Goal: Task Accomplishment & Management: Manage account settings

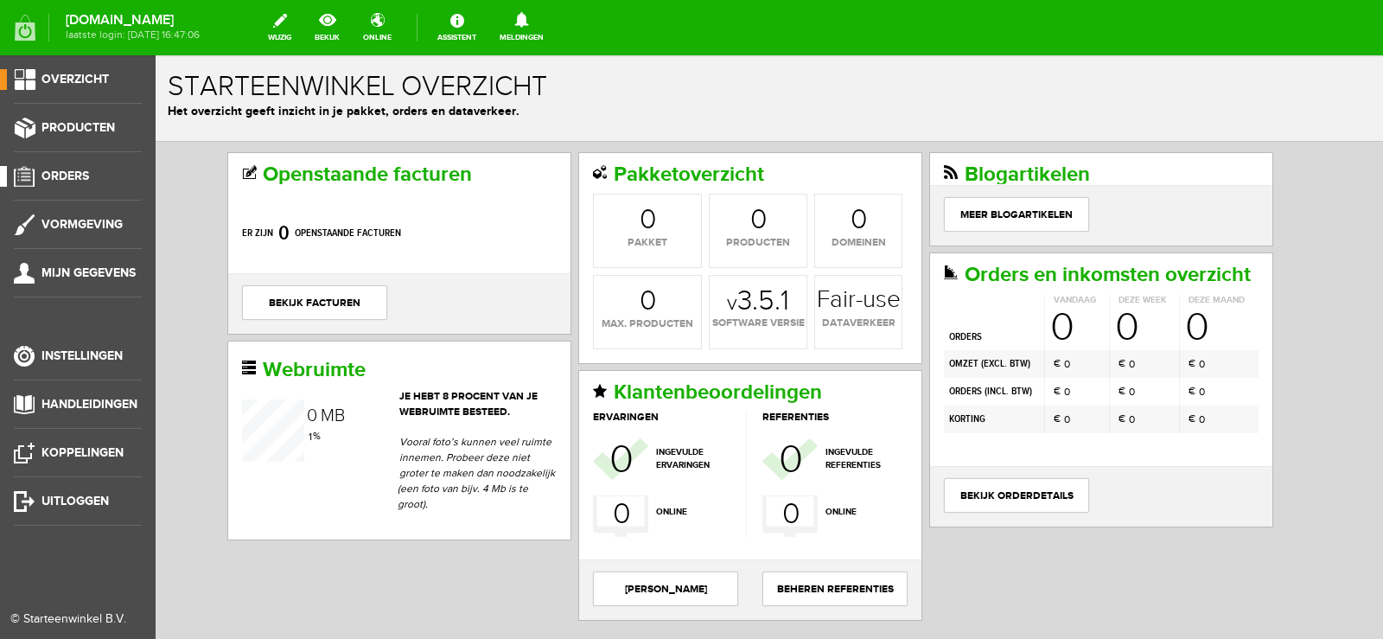
click at [73, 172] on span "Orders" at bounding box center [66, 176] width 48 height 15
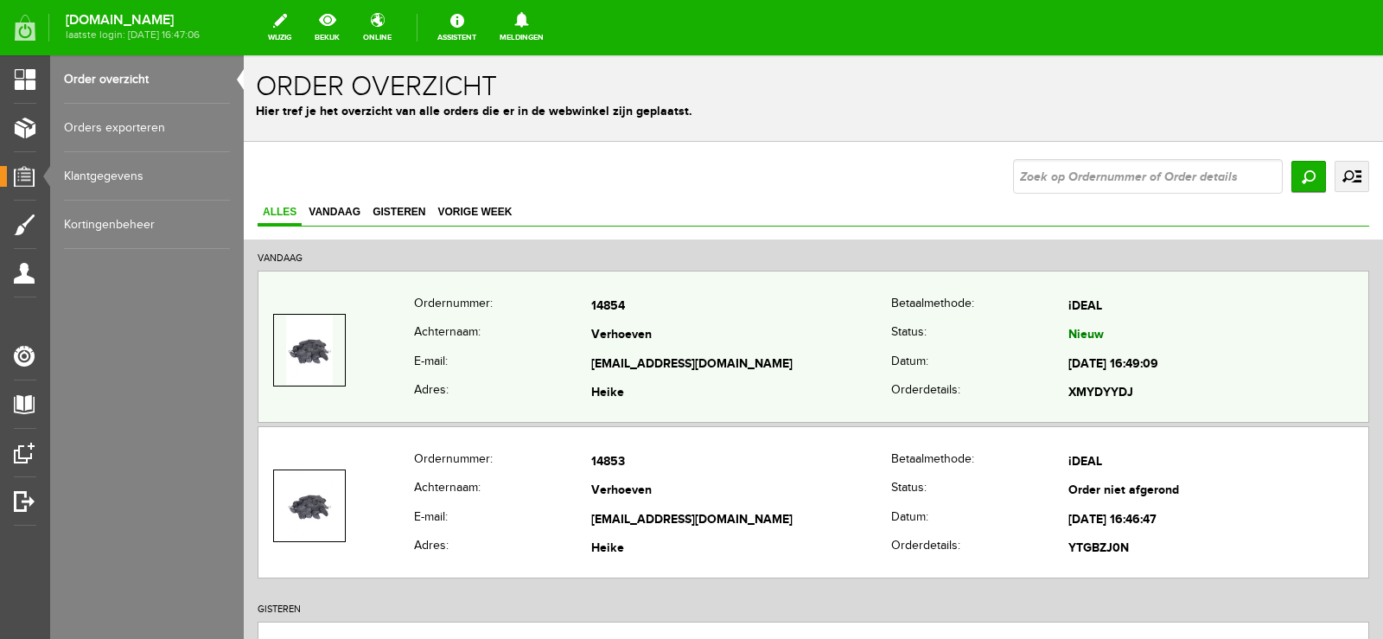
click at [891, 329] on th "Status:" at bounding box center [979, 336] width 177 height 29
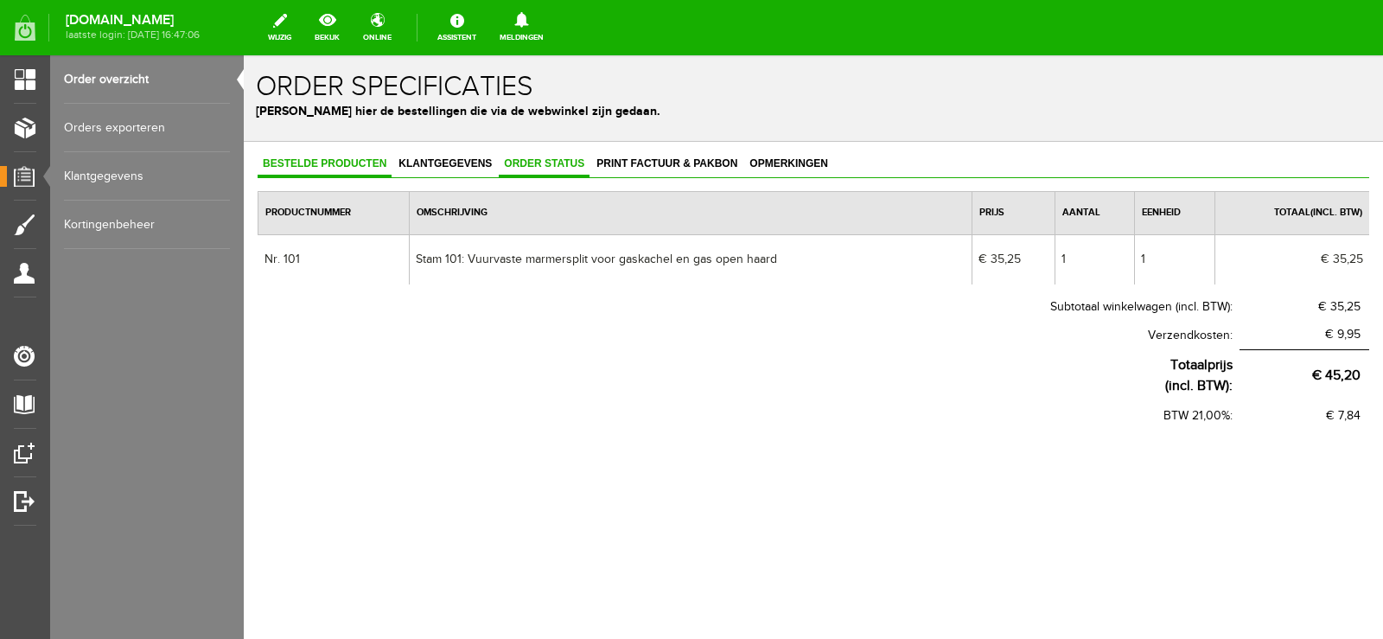
click at [561, 168] on span "Order status" at bounding box center [544, 163] width 91 height 12
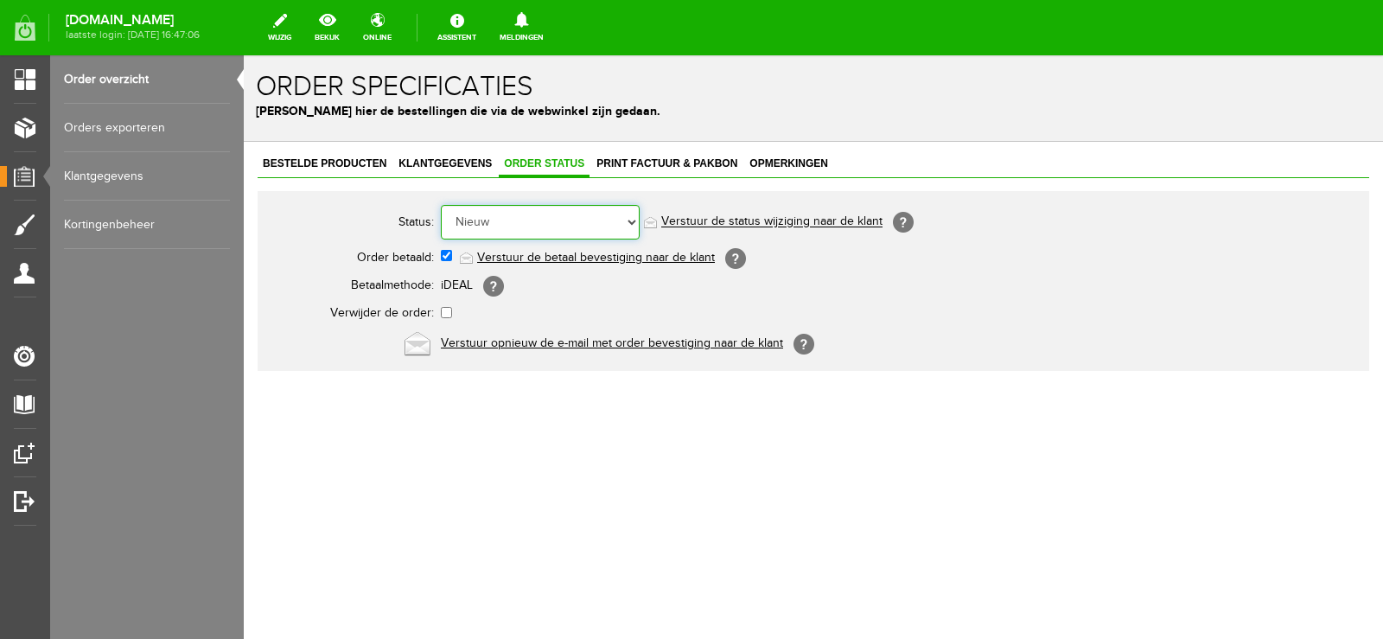
click at [630, 218] on select "Order niet afgerond Nieuw Order in behandeling Wacht op leverancier Wacht op be…" at bounding box center [540, 222] width 199 height 35
select select "14"
click at [441, 205] on select "Order niet afgerond Nieuw Order in behandeling Wacht op leverancier Wacht op be…" at bounding box center [540, 222] width 199 height 35
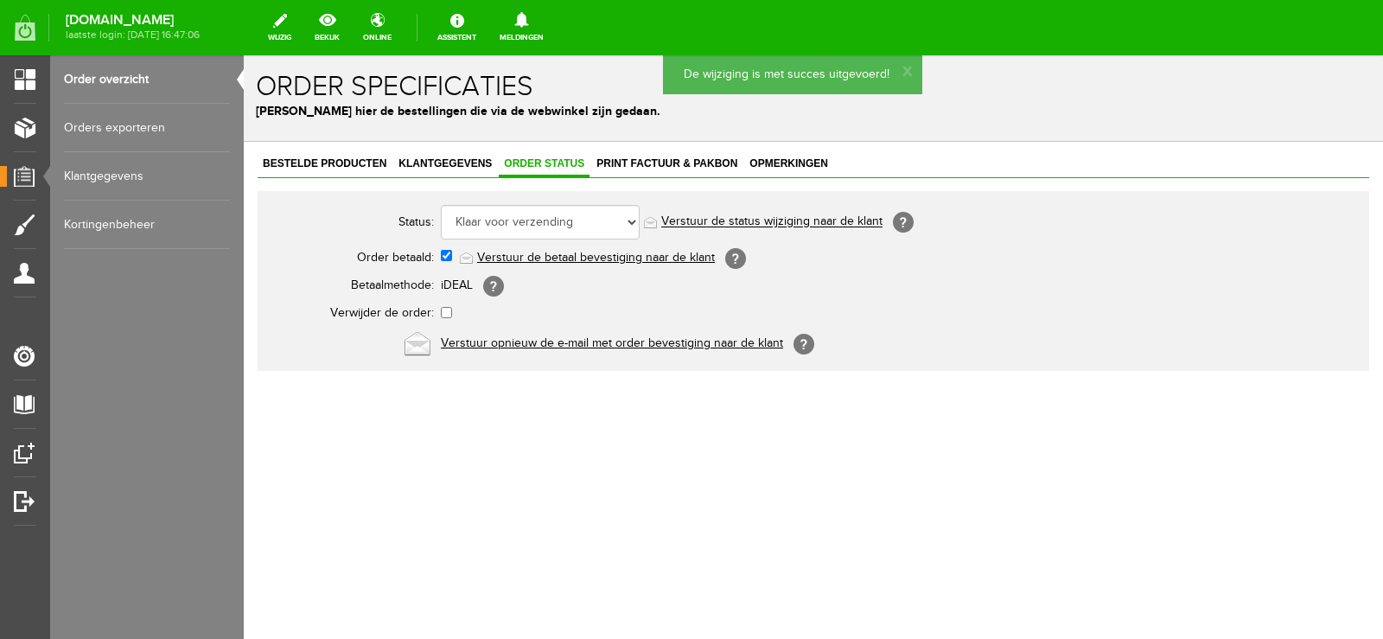
click at [781, 219] on link "Verstuur de status wijziging naar de klant" at bounding box center [771, 222] width 221 height 14
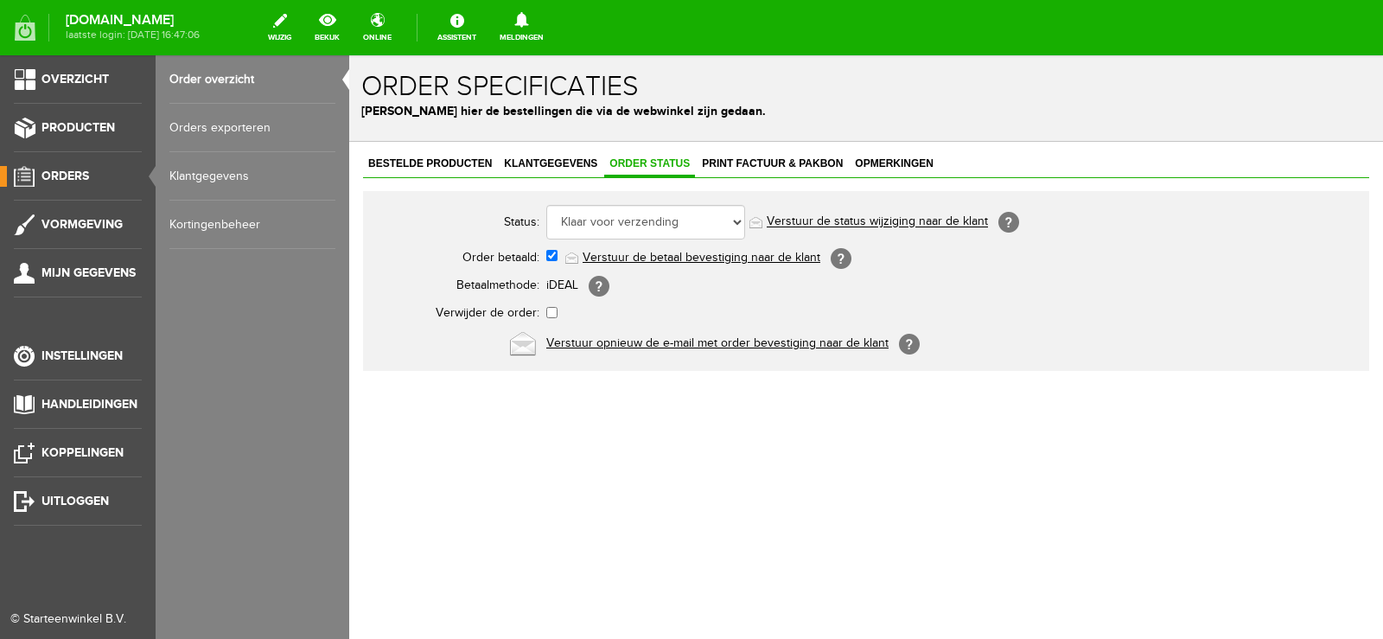
click at [66, 176] on span "Orders" at bounding box center [66, 176] width 48 height 15
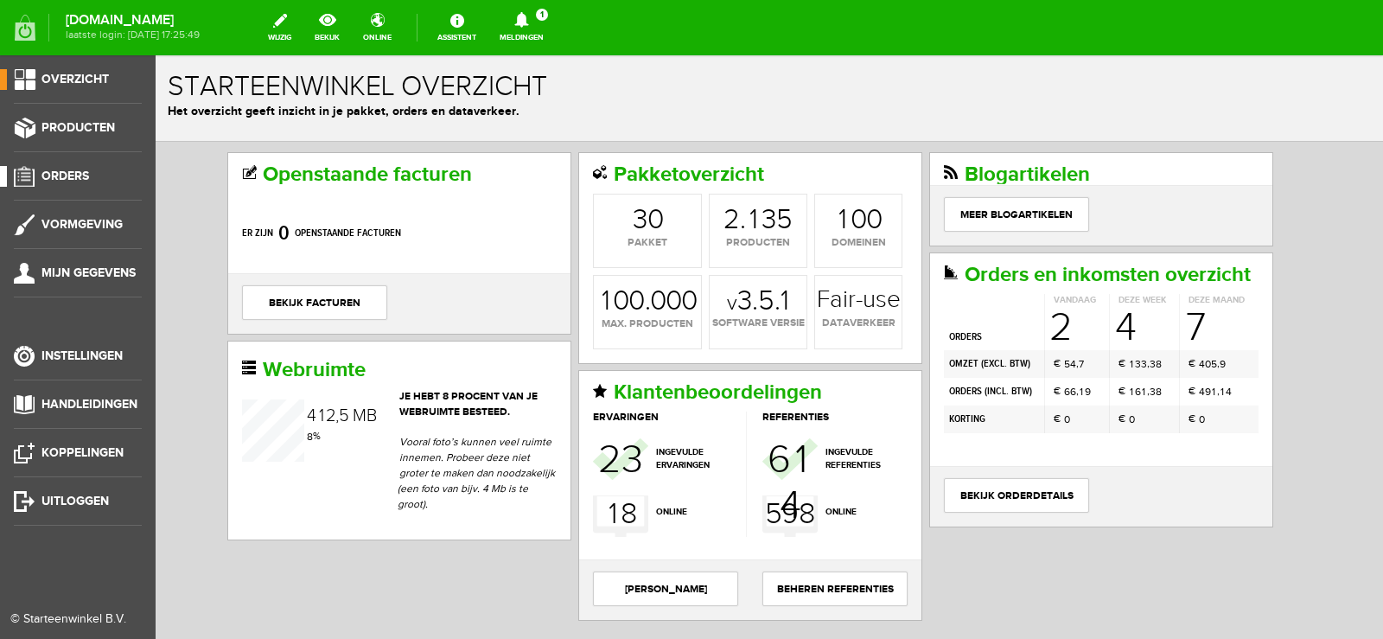
click at [76, 176] on span "Orders" at bounding box center [66, 176] width 48 height 15
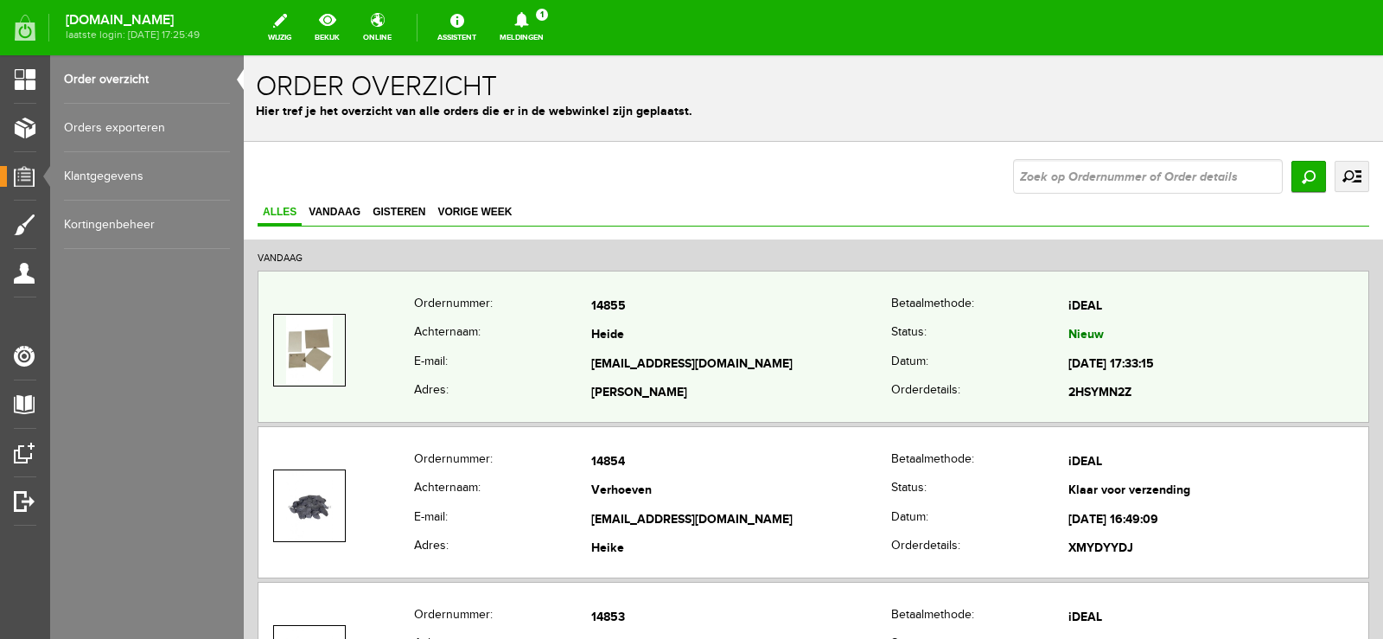
click at [817, 354] on td "[EMAIL_ADDRESS][DOMAIN_NAME]" at bounding box center [741, 364] width 300 height 29
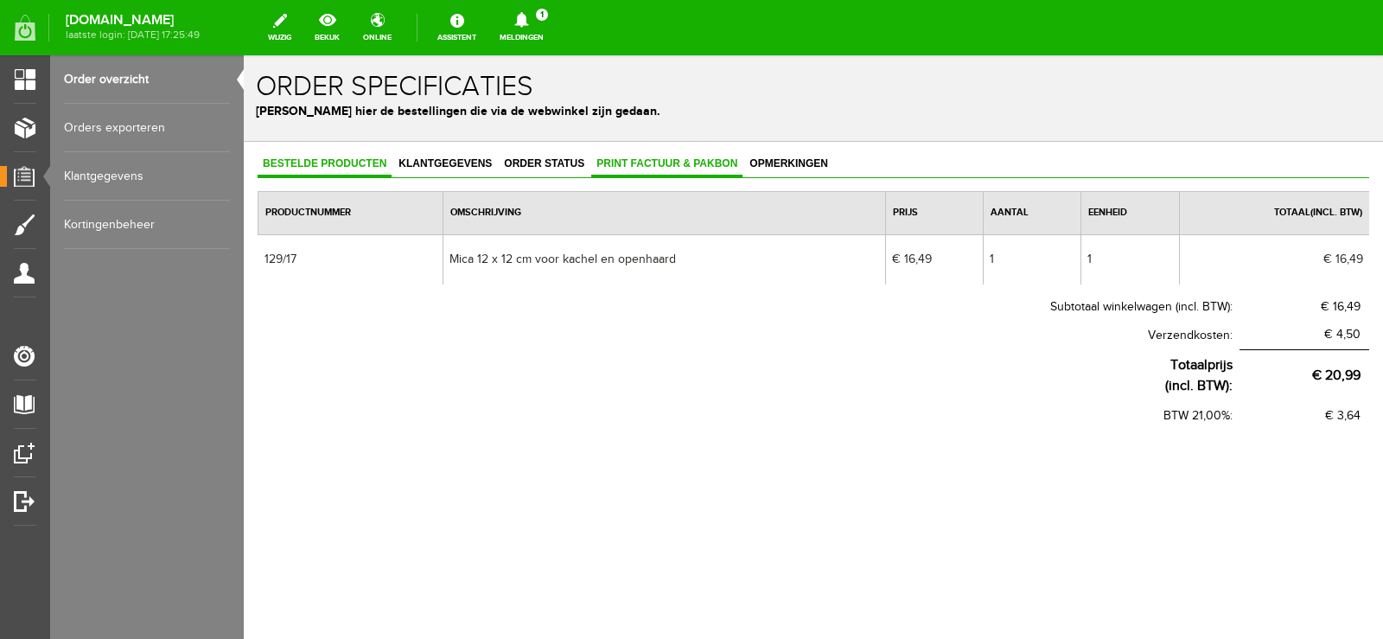
click at [659, 160] on span "Print factuur & pakbon" at bounding box center [666, 163] width 151 height 12
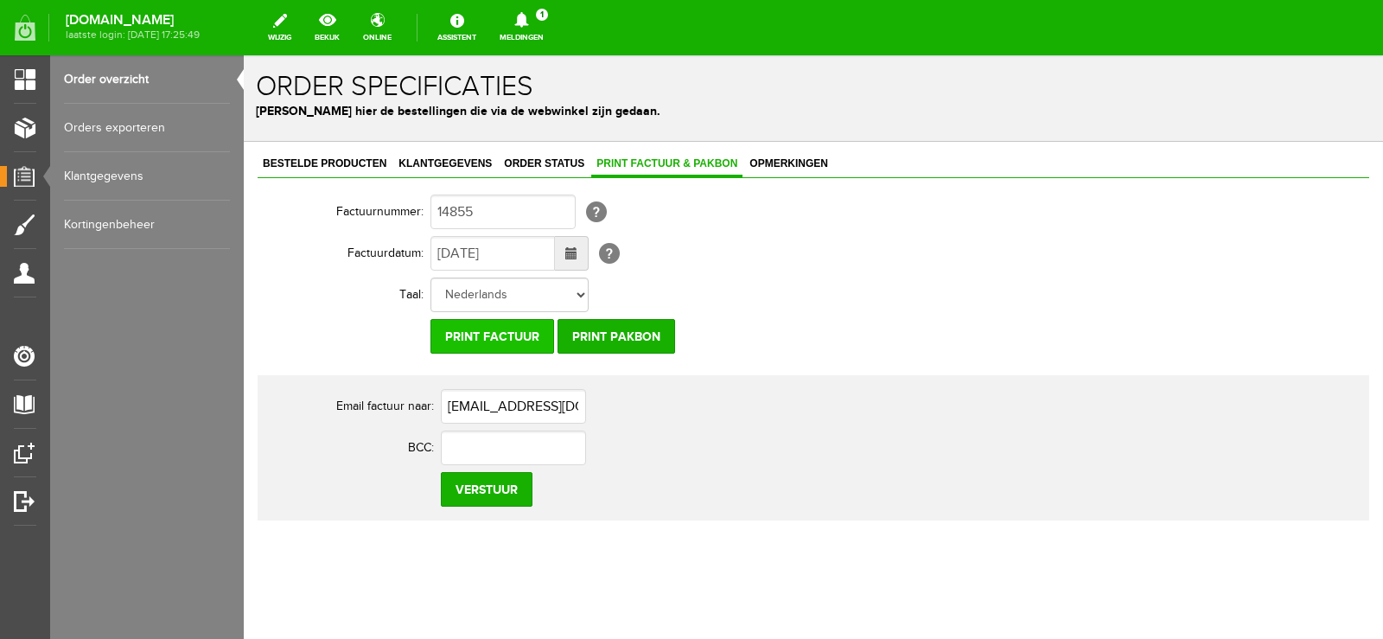
click at [514, 334] on input "Print factuur" at bounding box center [493, 336] width 124 height 35
click at [620, 335] on input "Print pakbon" at bounding box center [617, 336] width 118 height 35
click at [528, 14] on icon at bounding box center [521, 20] width 14 height 16
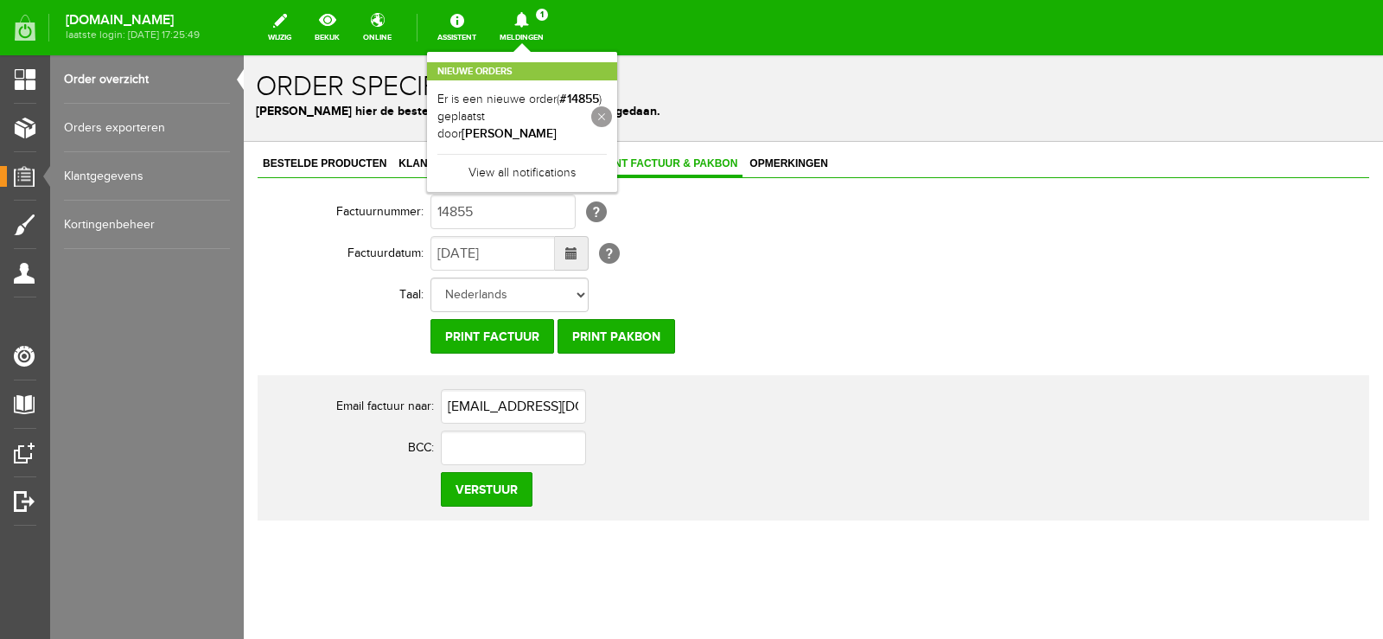
click at [612, 106] on link at bounding box center [601, 116] width 21 height 21
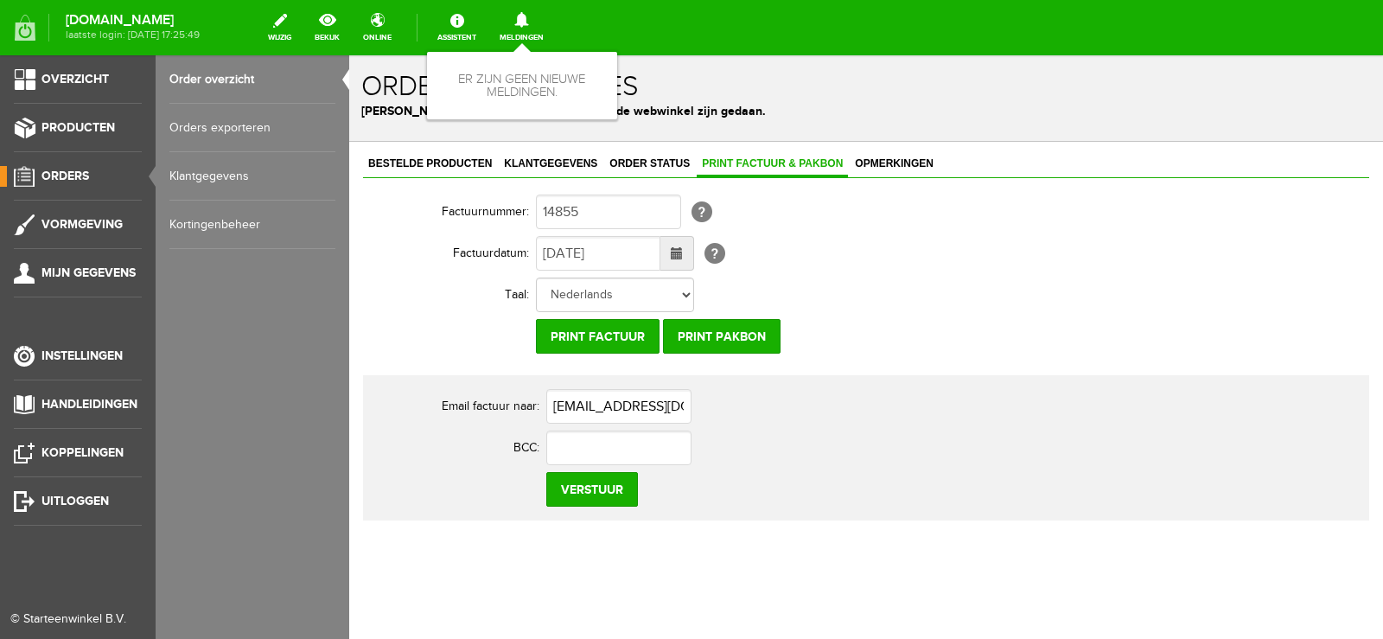
click at [52, 168] on link "Orders" at bounding box center [71, 176] width 142 height 21
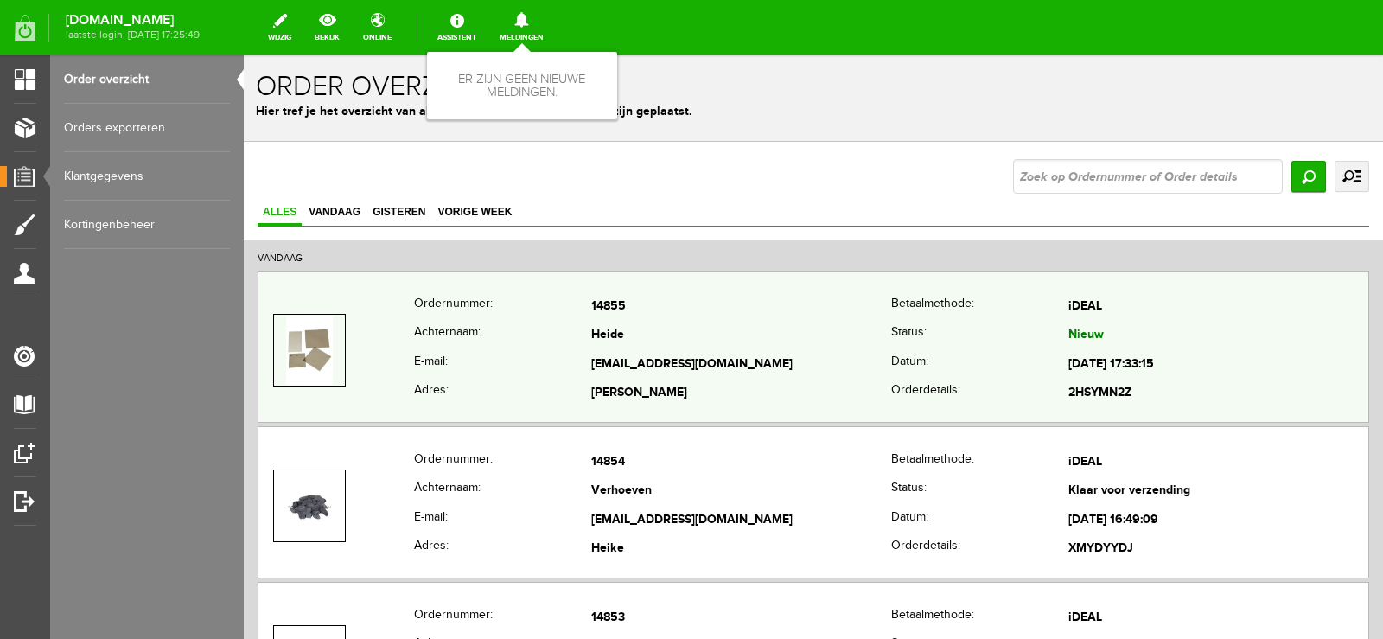
click at [828, 358] on td "[EMAIL_ADDRESS][DOMAIN_NAME]" at bounding box center [741, 364] width 300 height 29
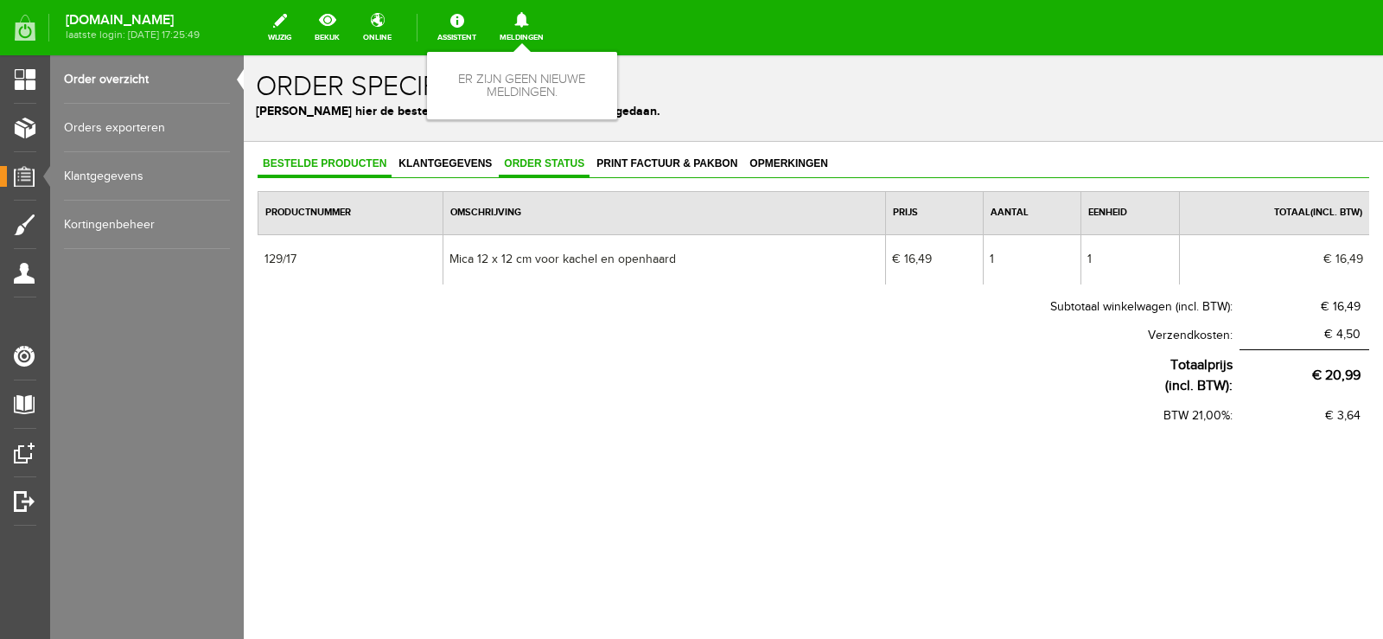
click at [548, 164] on span "Order status" at bounding box center [544, 163] width 91 height 12
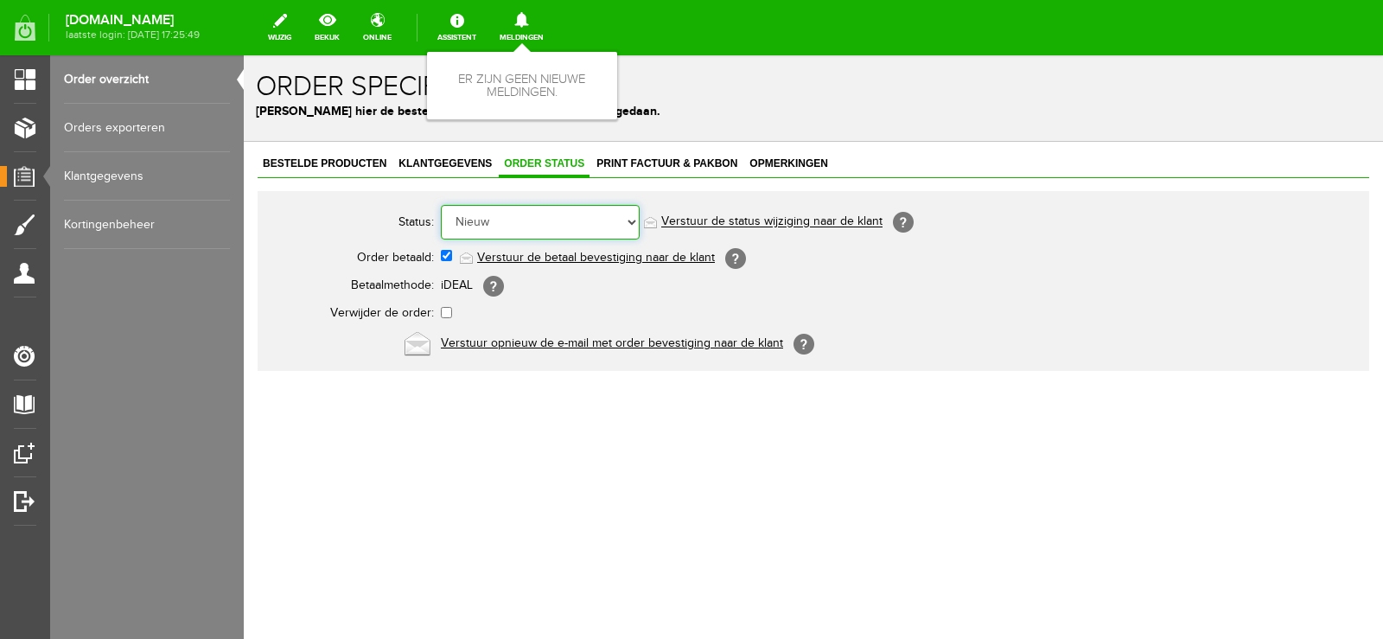
click at [630, 220] on select "Order niet afgerond Nieuw Order in behandeling Wacht op leverancier Wacht op be…" at bounding box center [540, 222] width 199 height 35
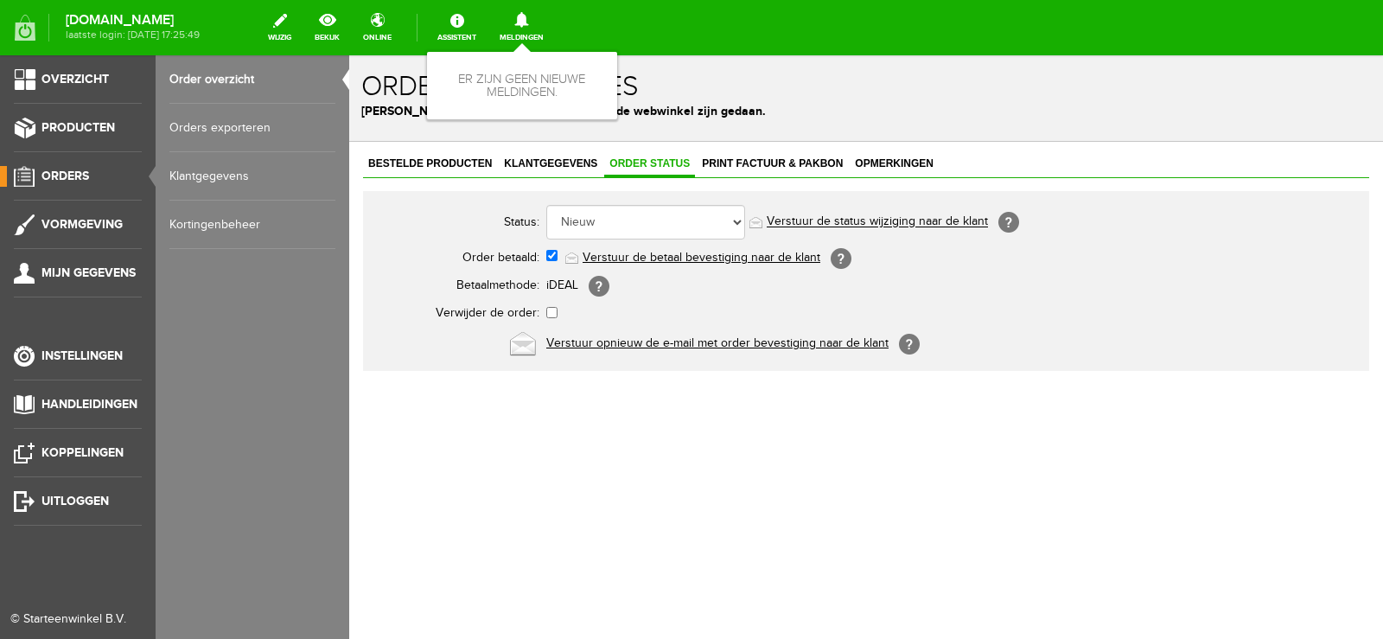
click at [70, 175] on span "Orders" at bounding box center [66, 176] width 48 height 15
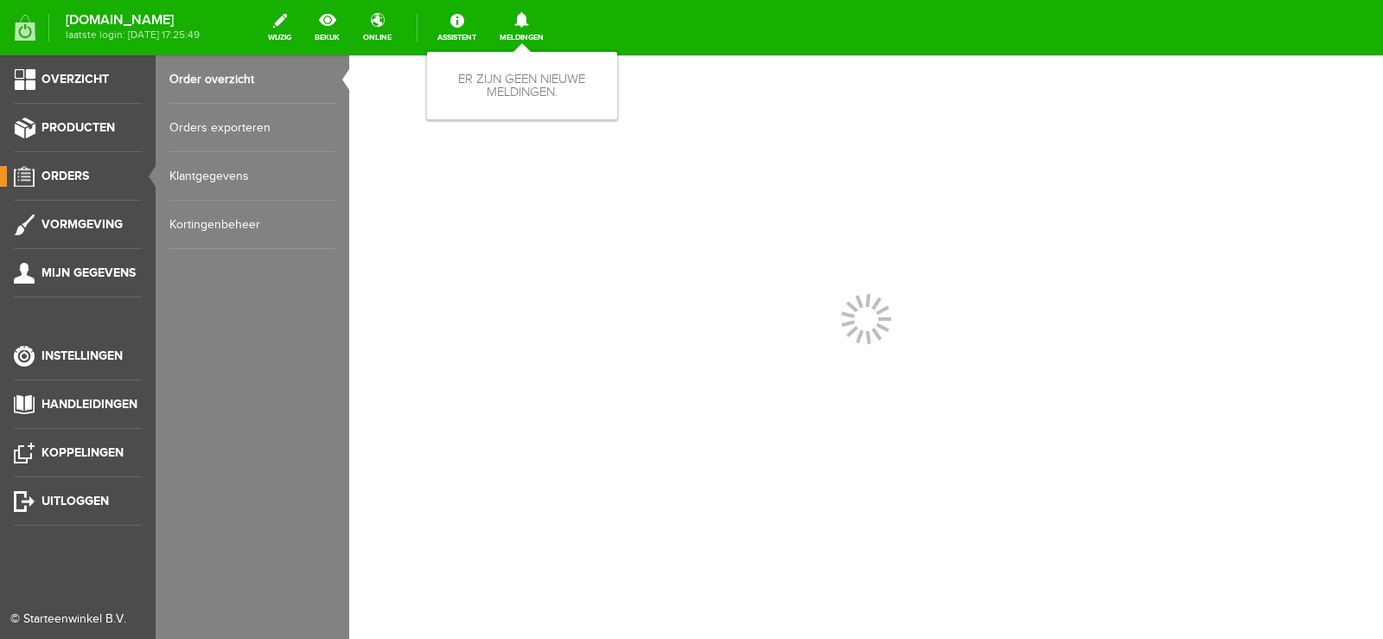
click at [70, 175] on span "Orders" at bounding box center [66, 176] width 48 height 15
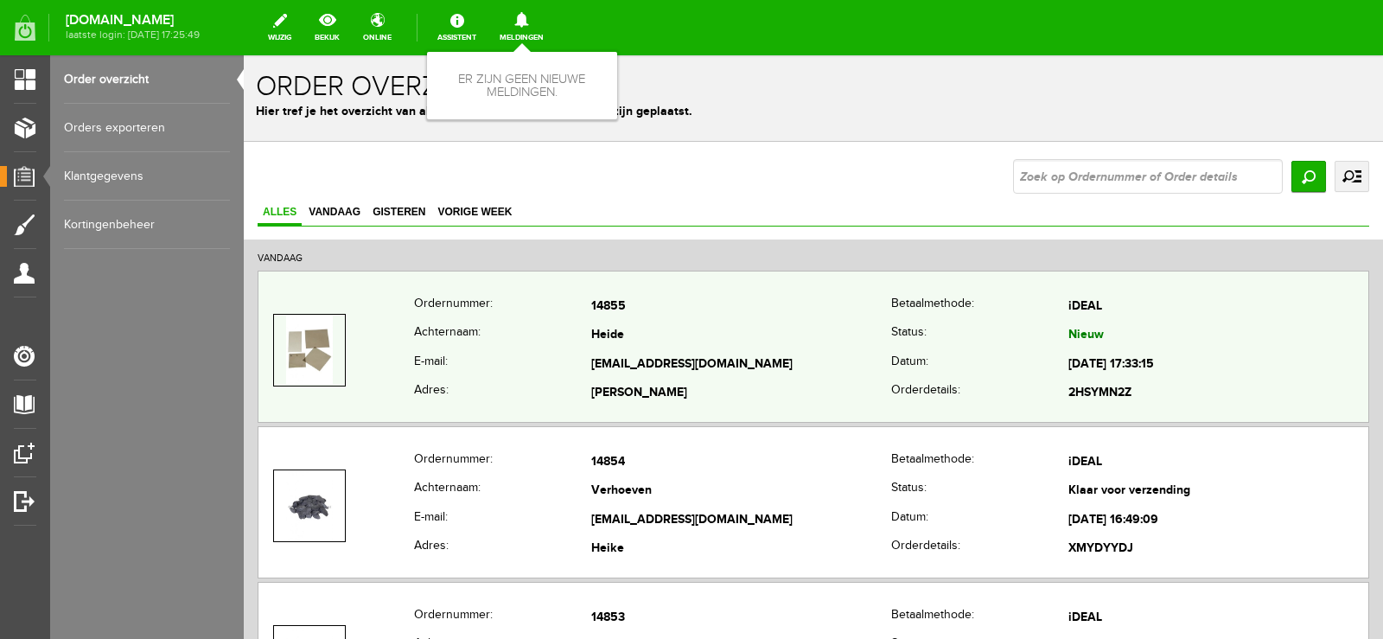
click at [783, 353] on td "[EMAIL_ADDRESS][DOMAIN_NAME]" at bounding box center [741, 364] width 300 height 29
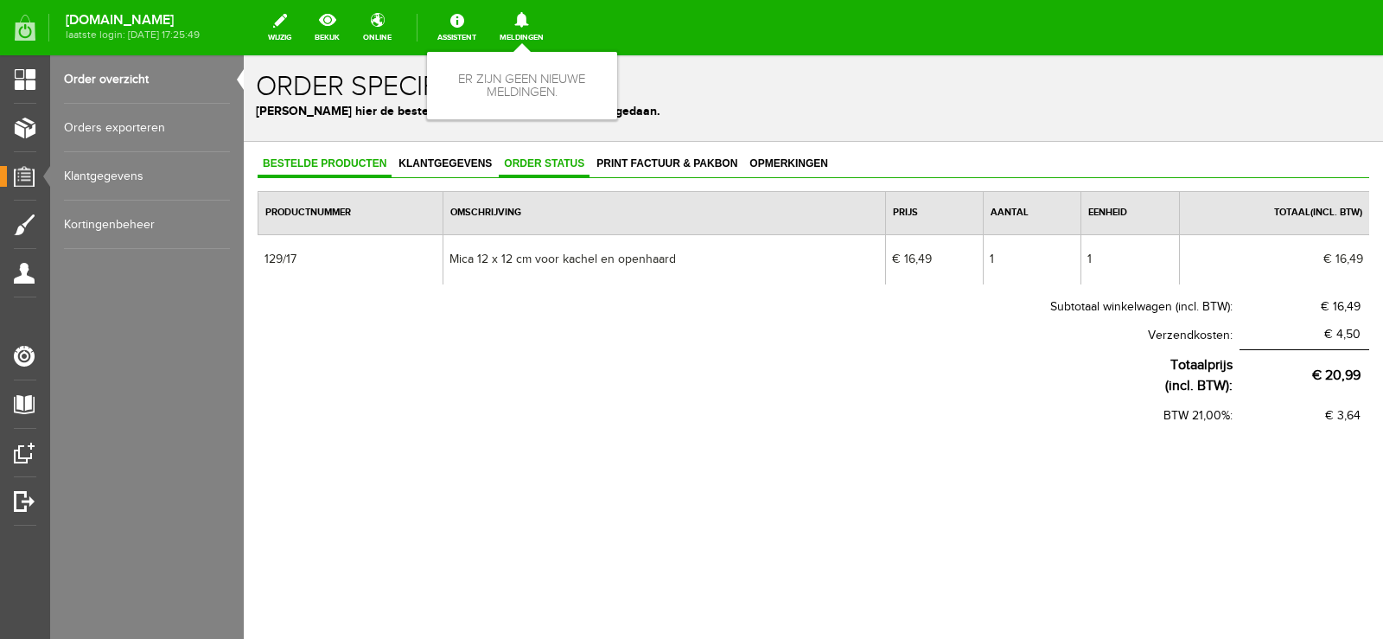
click at [555, 159] on span "Order status" at bounding box center [544, 163] width 91 height 12
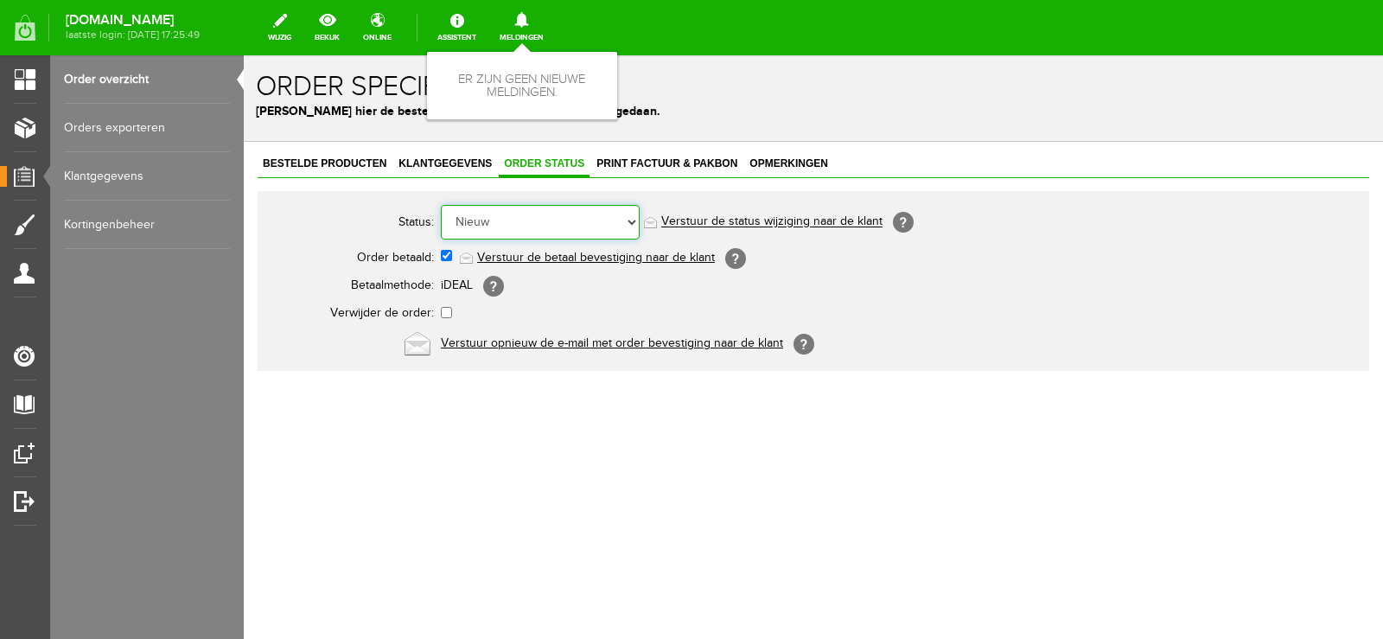
click at [631, 217] on select "Order niet afgerond Nieuw Order in behandeling Wacht op leverancier Wacht op be…" at bounding box center [540, 222] width 199 height 35
click at [631, 223] on select "Order niet afgerond Nieuw Order in behandeling Wacht op leverancier Wacht op be…" at bounding box center [540, 222] width 199 height 35
select select "14"
click at [441, 205] on select "Order niet afgerond Nieuw Order in behandeling Wacht op leverancier Wacht op be…" at bounding box center [540, 222] width 199 height 35
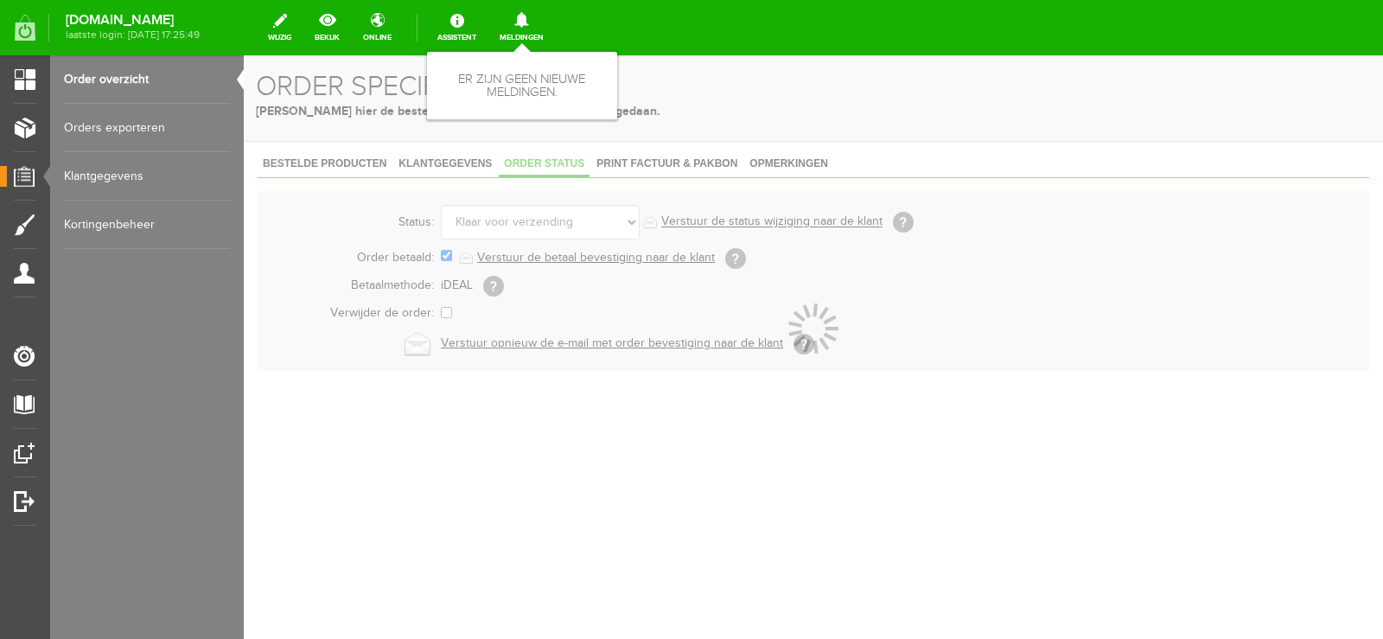
click at [616, 505] on div at bounding box center [814, 347] width 1140 height 584
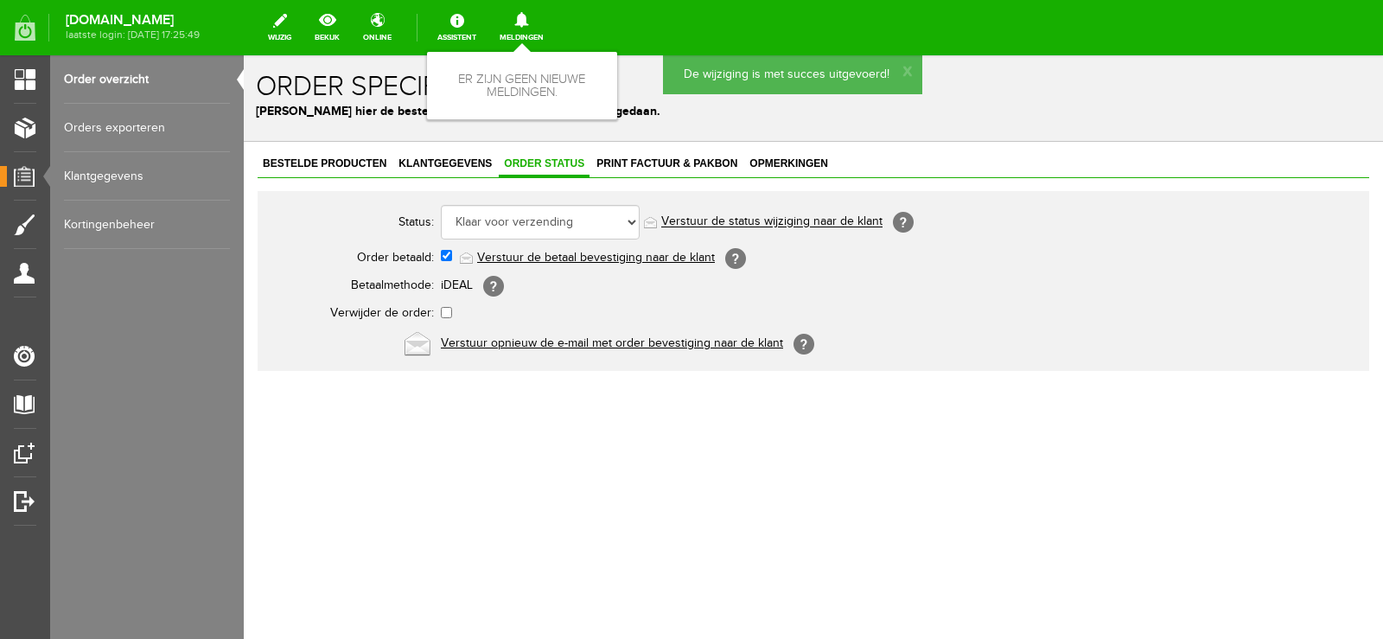
click at [806, 223] on link "Verstuur de status wijziging naar de klant" at bounding box center [771, 222] width 221 height 14
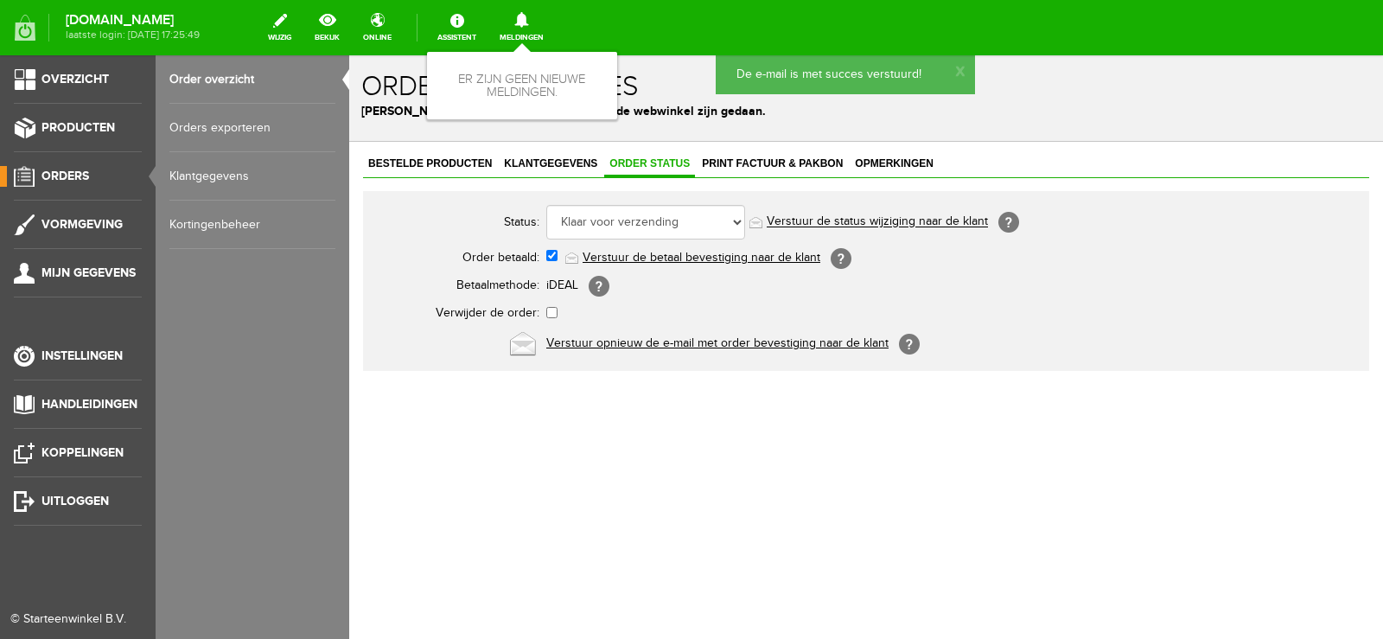
click at [60, 170] on span "Orders" at bounding box center [66, 176] width 48 height 15
